Goal: Information Seeking & Learning: Learn about a topic

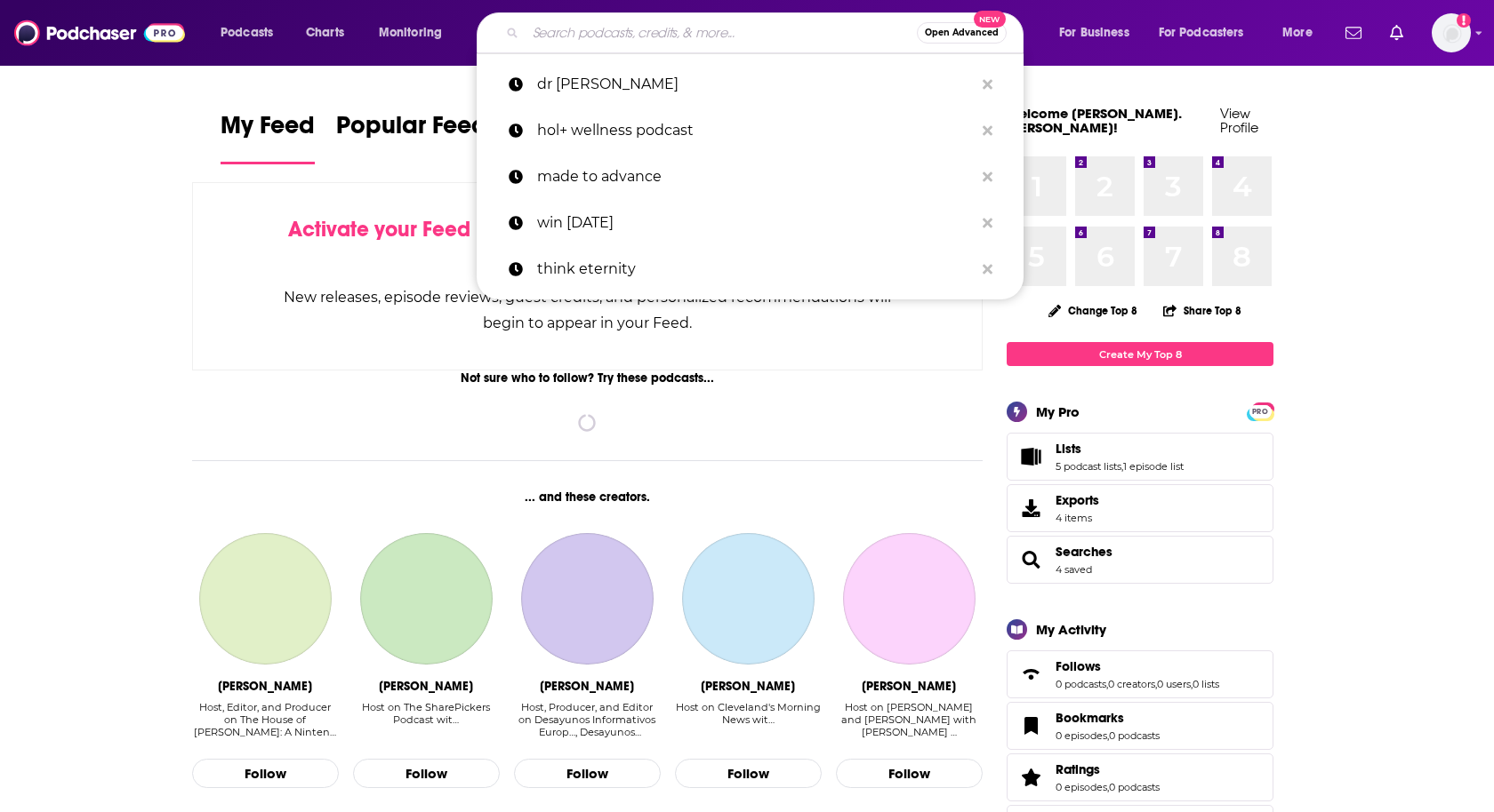
click at [551, 24] on input "Search podcasts, credits, & more..." at bounding box center [721, 32] width 392 height 28
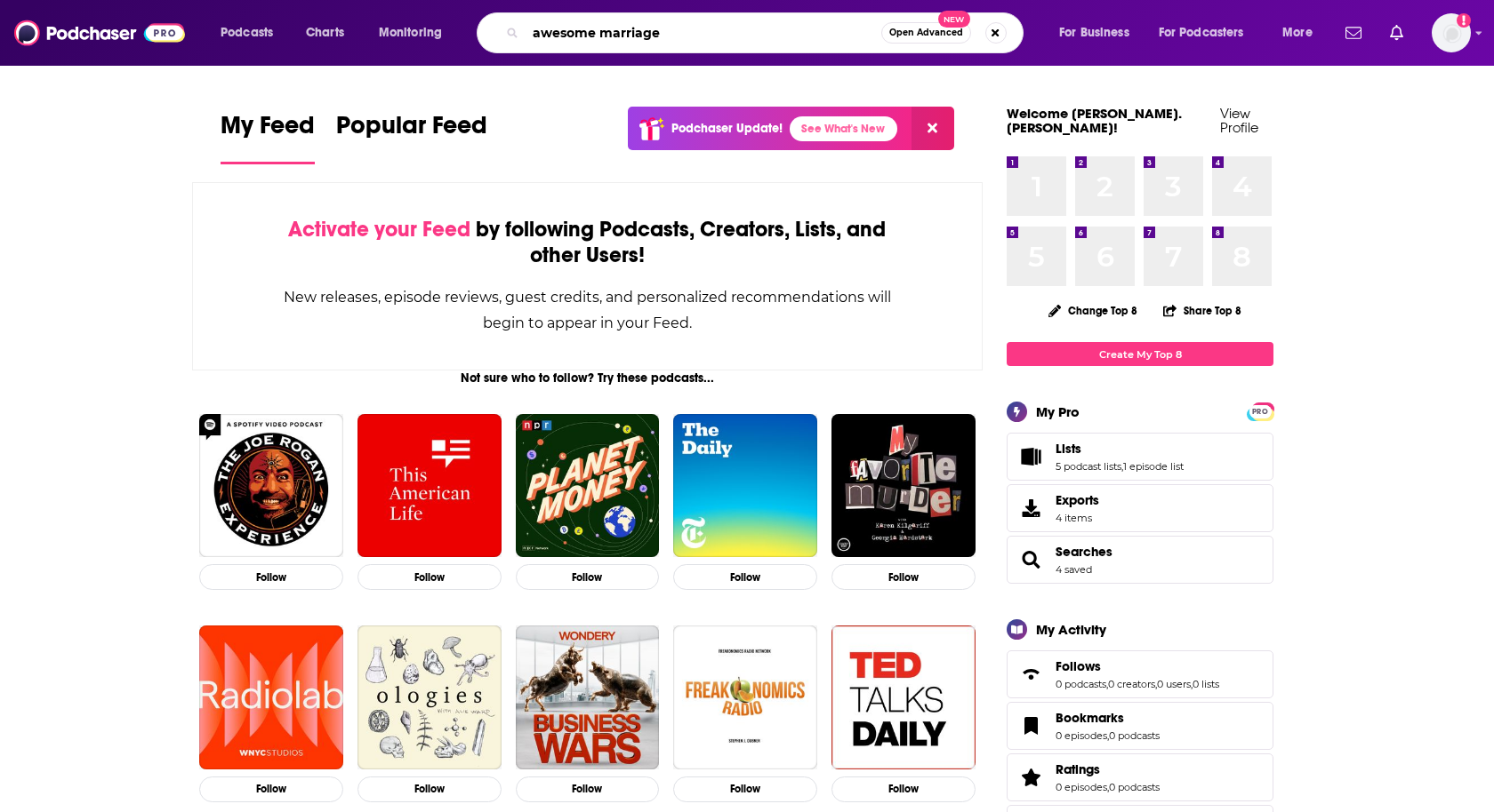
type input "awesome marriage"
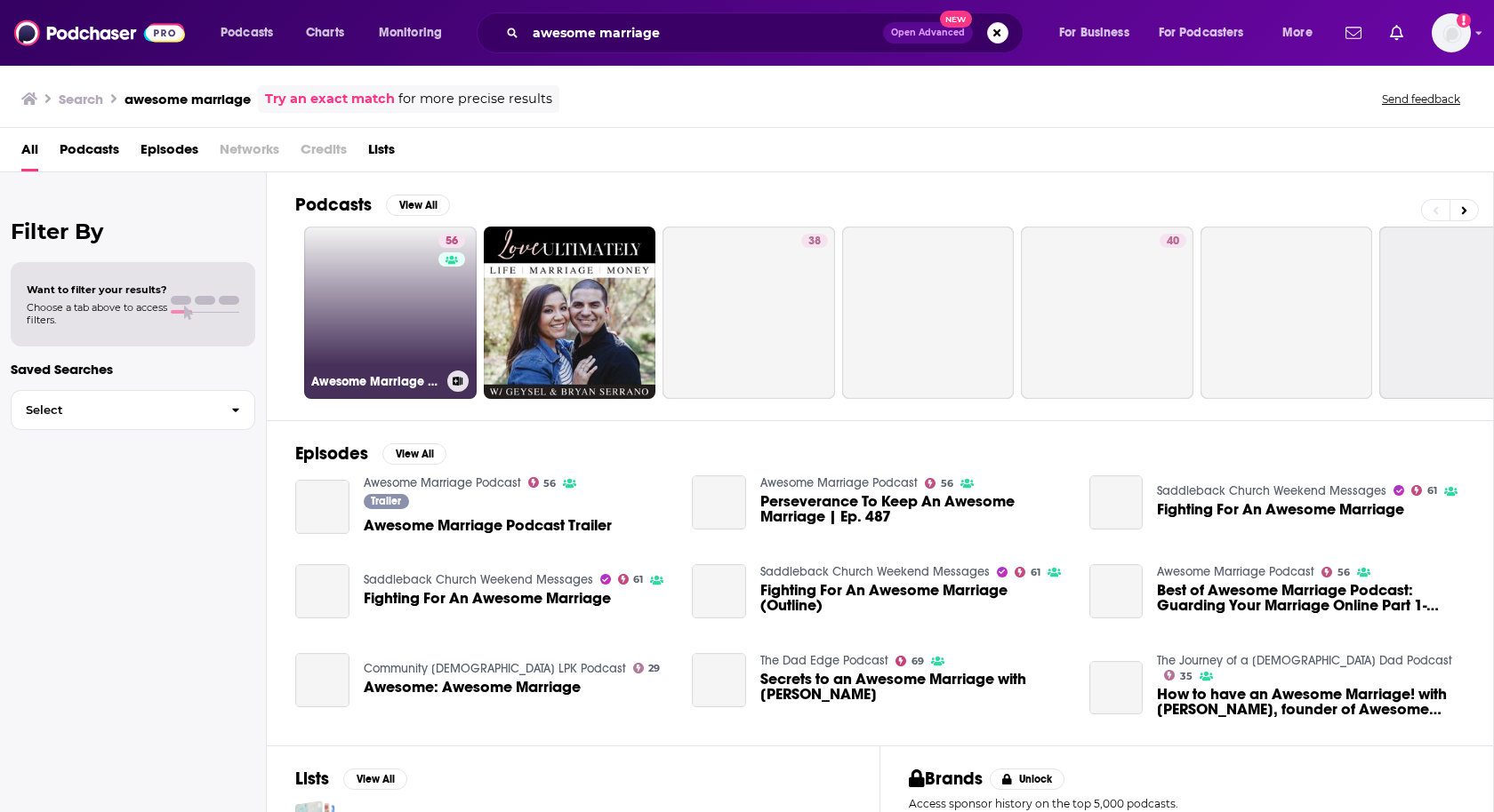
click at [354, 274] on link "56 Awesome Marriage Podcast" at bounding box center [390, 312] width 173 height 173
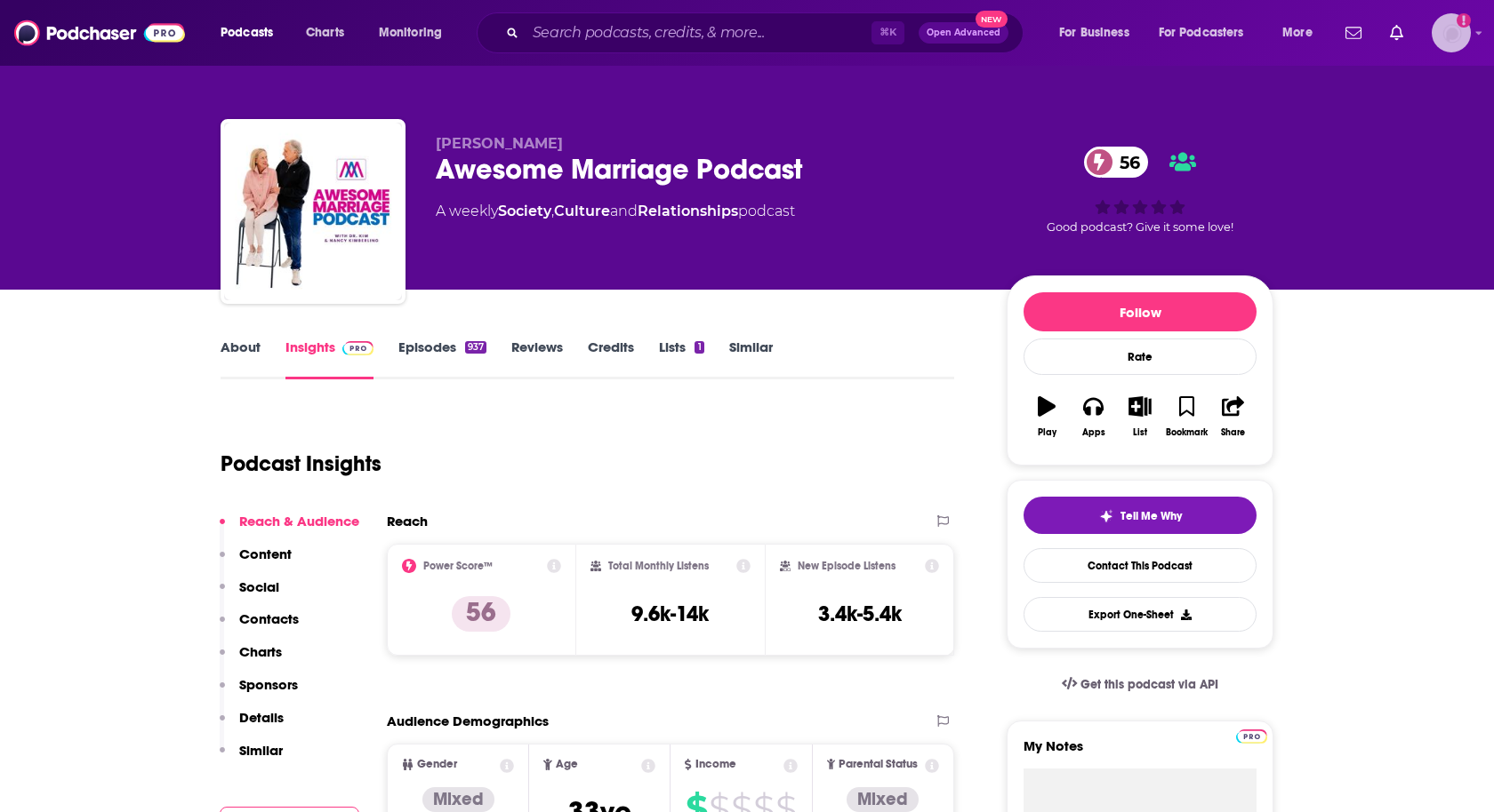
click at [1437, 31] on img "Logged in as heidi.egloff" at bounding box center [1451, 33] width 39 height 39
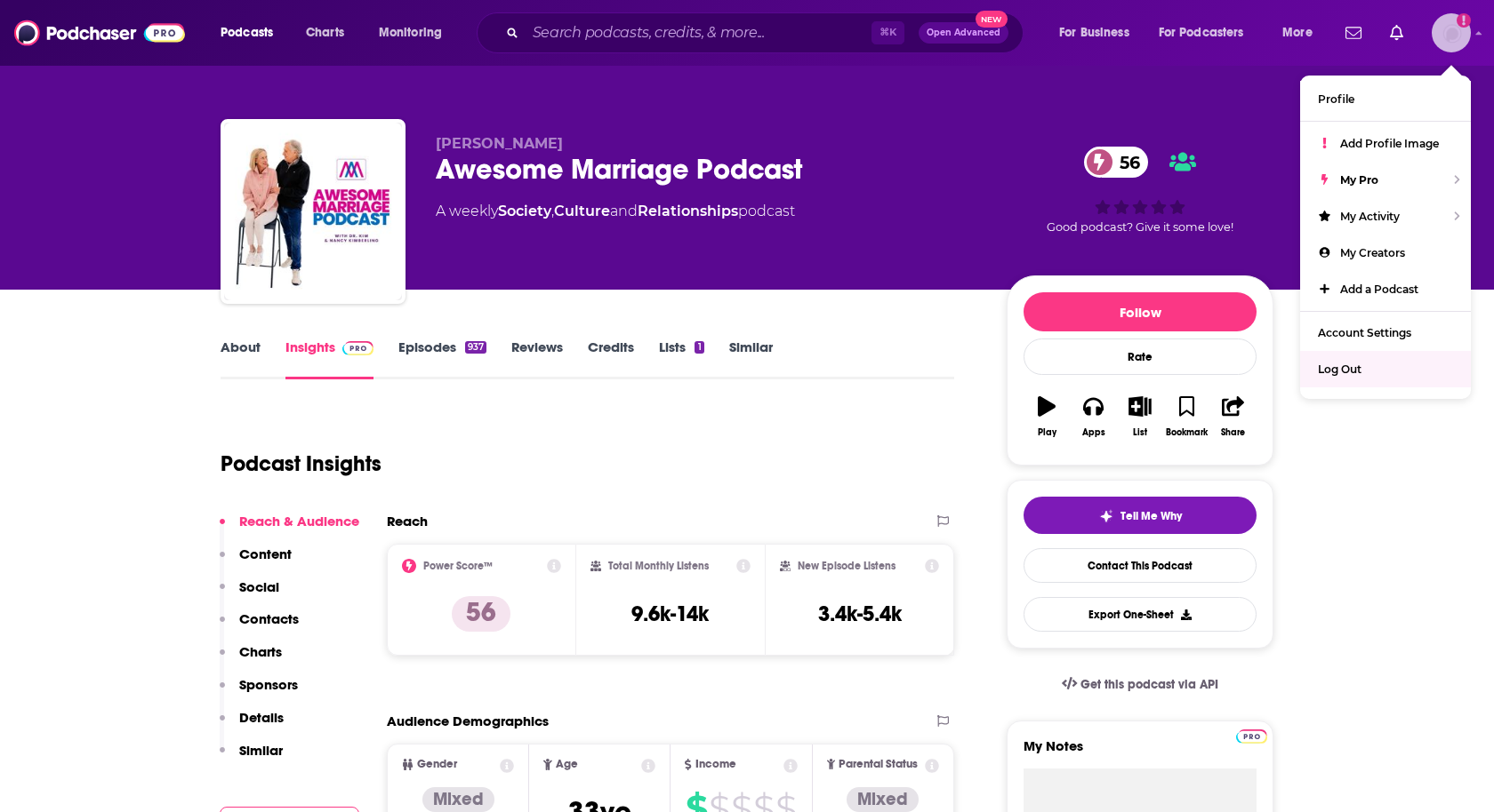
click at [1335, 363] on span "Log Out" at bounding box center [1339, 370] width 44 height 14
